Goal: Information Seeking & Learning: Learn about a topic

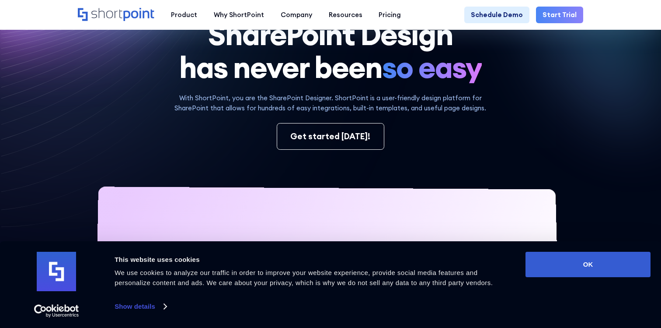
scroll to position [69, 0]
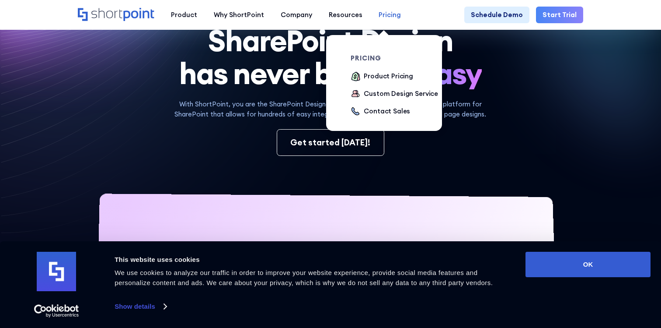
click at [388, 15] on div "Pricing" at bounding box center [390, 15] width 22 height 10
click at [371, 75] on div "Product Pricing" at bounding box center [388, 76] width 49 height 10
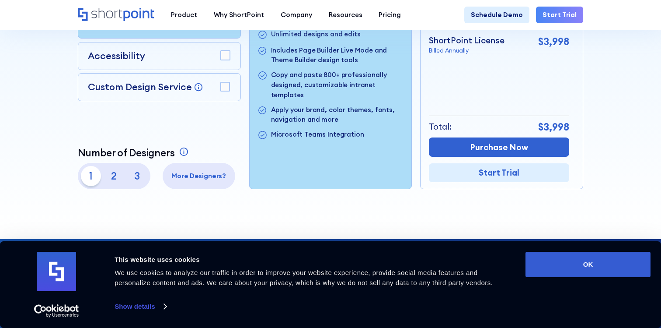
scroll to position [264, 0]
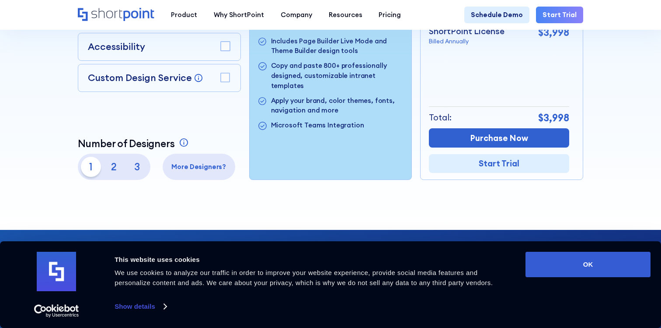
click at [115, 171] on p "2" at bounding box center [114, 167] width 20 height 20
click at [129, 168] on p "3" at bounding box center [137, 167] width 20 height 20
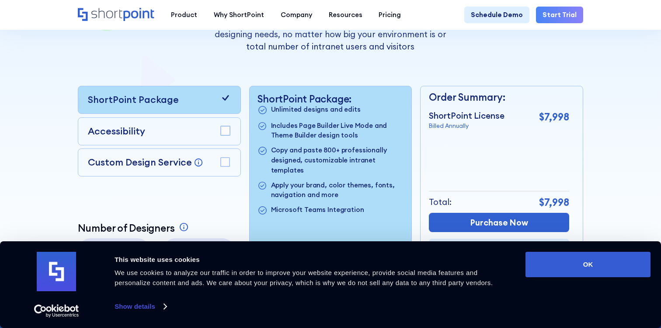
scroll to position [183, 0]
